Goal: Task Accomplishment & Management: Manage account settings

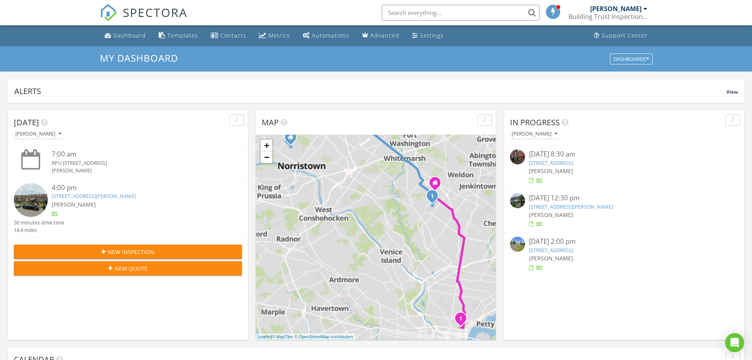
click at [159, 10] on span "SPECTORA" at bounding box center [155, 12] width 65 height 17
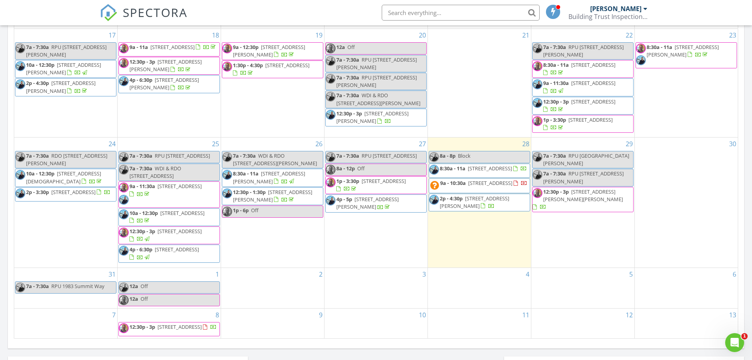
scroll to position [395, 0]
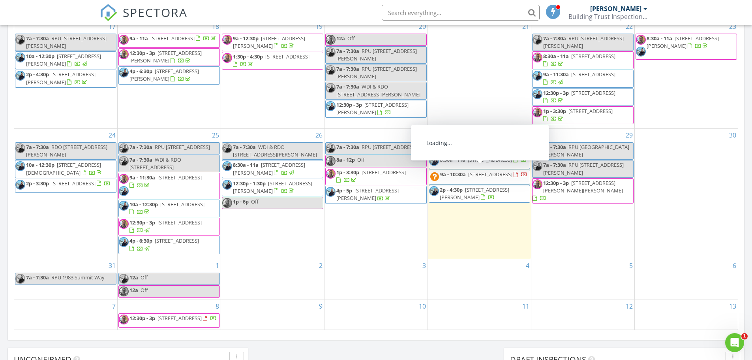
click at [508, 173] on span "9a - 10:30a 634 N 5th St 5, Philadelphia 19123" at bounding box center [478, 177] width 98 height 13
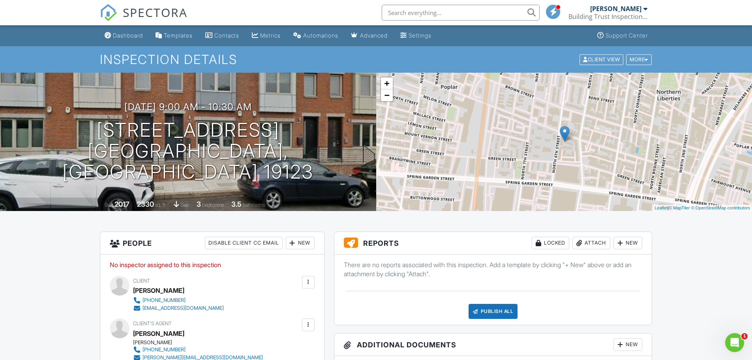
click at [307, 243] on div "New" at bounding box center [300, 242] width 29 height 13
click at [322, 268] on li "Inspector" at bounding box center [329, 267] width 78 height 20
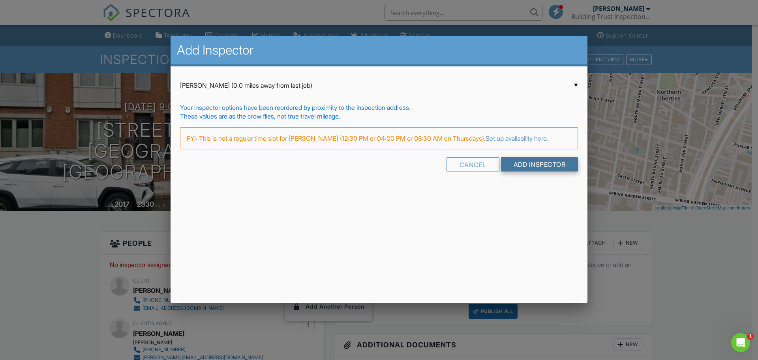
click at [529, 163] on input "Add Inspector" at bounding box center [539, 164] width 77 height 14
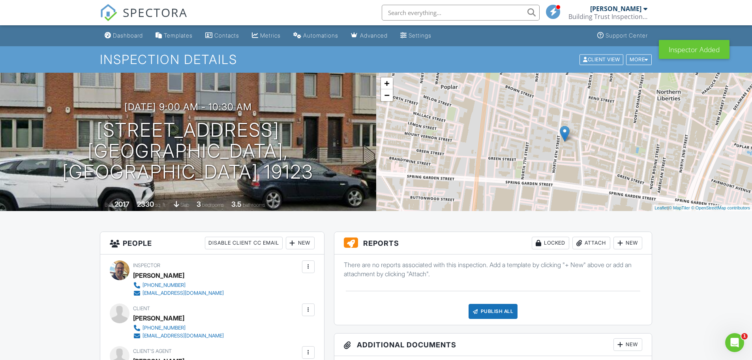
click at [635, 60] on div "More" at bounding box center [639, 59] width 26 height 11
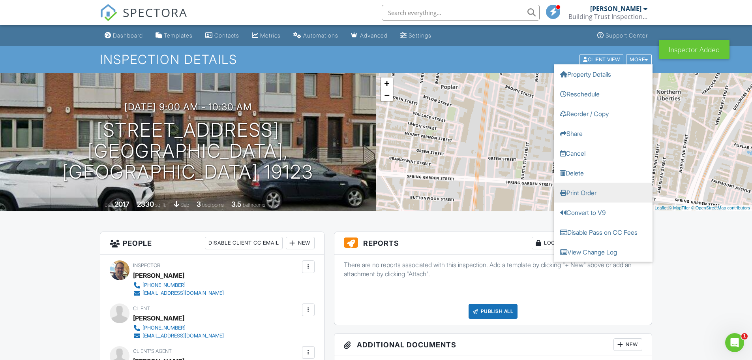
click at [581, 196] on link "Print Order" at bounding box center [603, 192] width 99 height 20
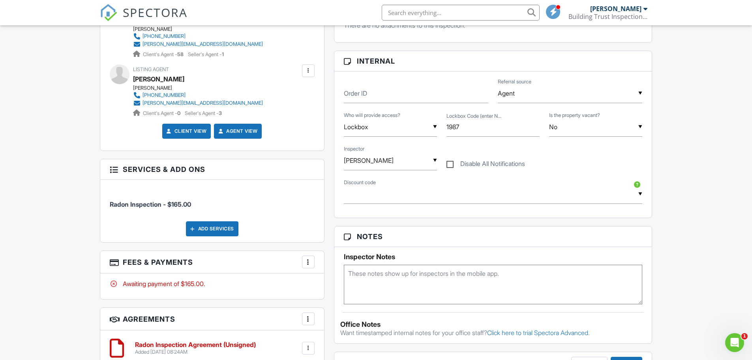
scroll to position [513, 0]
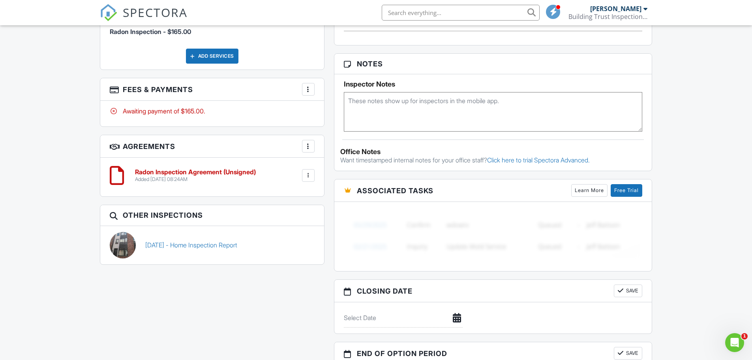
click at [412, 113] on textarea at bounding box center [493, 111] width 299 height 39
type textarea "8/28 CU: Checked and confirmed, Emailed Mike for radon, Mike confirmed"
click at [63, 129] on div "Dashboard Templates Contacts Metrics Automations Advanced Settings Support Cent…" at bounding box center [376, 50] width 752 height 1076
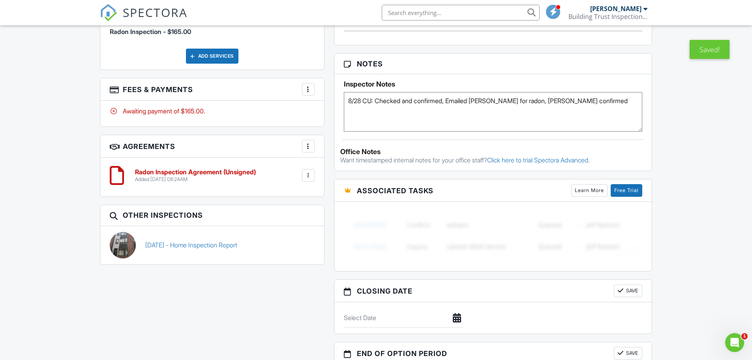
click at [156, 4] on span "SPECTORA" at bounding box center [155, 12] width 65 height 17
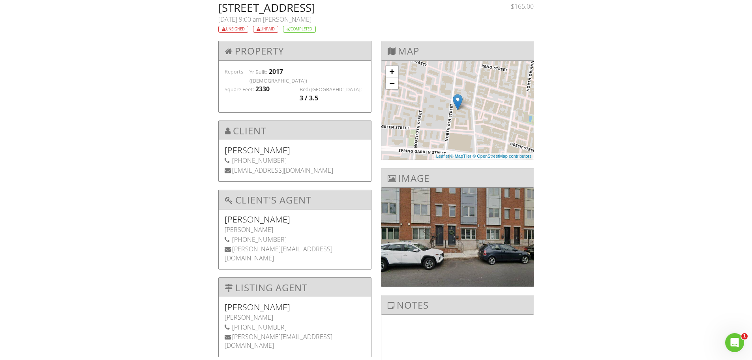
drag, startPoint x: 208, startPoint y: 7, endPoint x: 292, endPoint y: 6, distance: 84.9
click at [292, 6] on div "634 N 5th St 5, Philadelphia, PA 19123 08/28/2025 9:00 am Bob Warth Unsigned Un…" at bounding box center [376, 213] width 752 height 423
